Goal: Transaction & Acquisition: Obtain resource

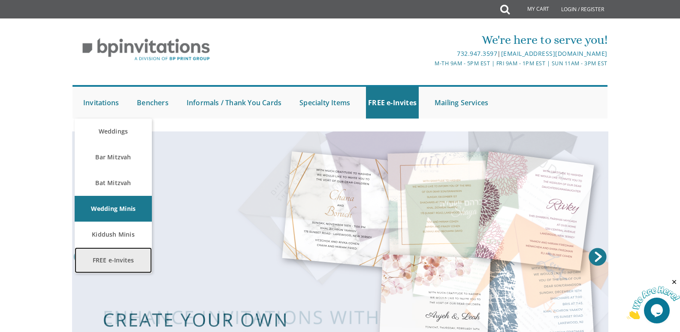
click at [120, 260] on link "FREE e-Invites" at bounding box center [113, 260] width 77 height 26
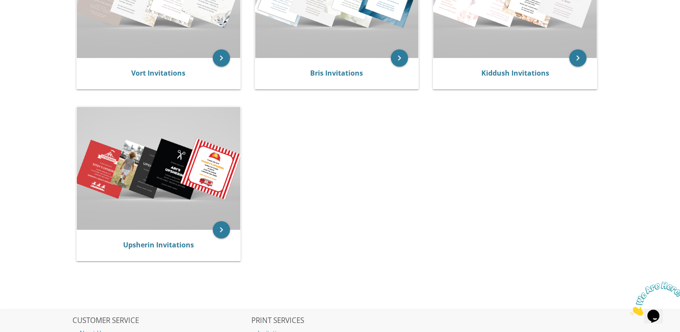
scroll to position [258, 0]
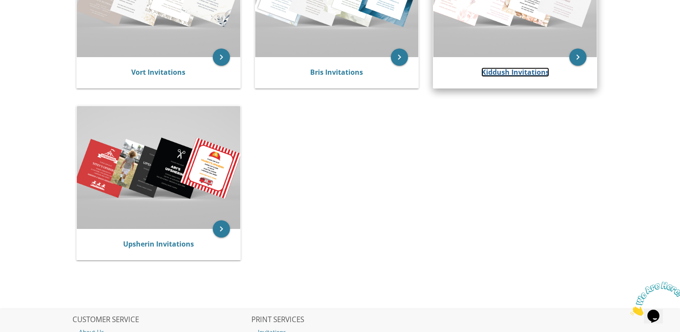
click at [501, 69] on link "Kiddush Invitations" at bounding box center [516, 71] width 68 height 9
